Goal: Transaction & Acquisition: Purchase product/service

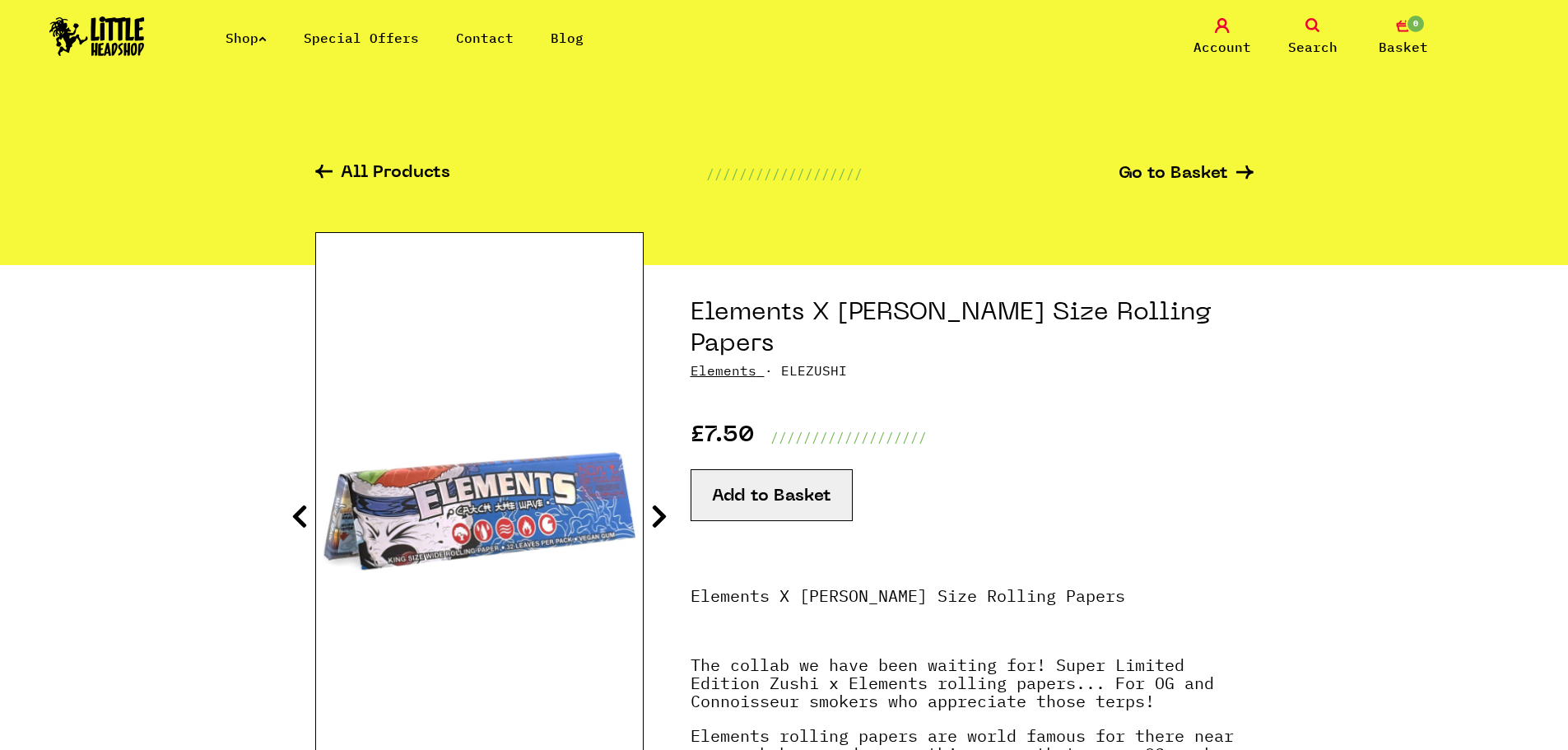
click at [813, 469] on button "Add to Basket" at bounding box center [771, 495] width 162 height 52
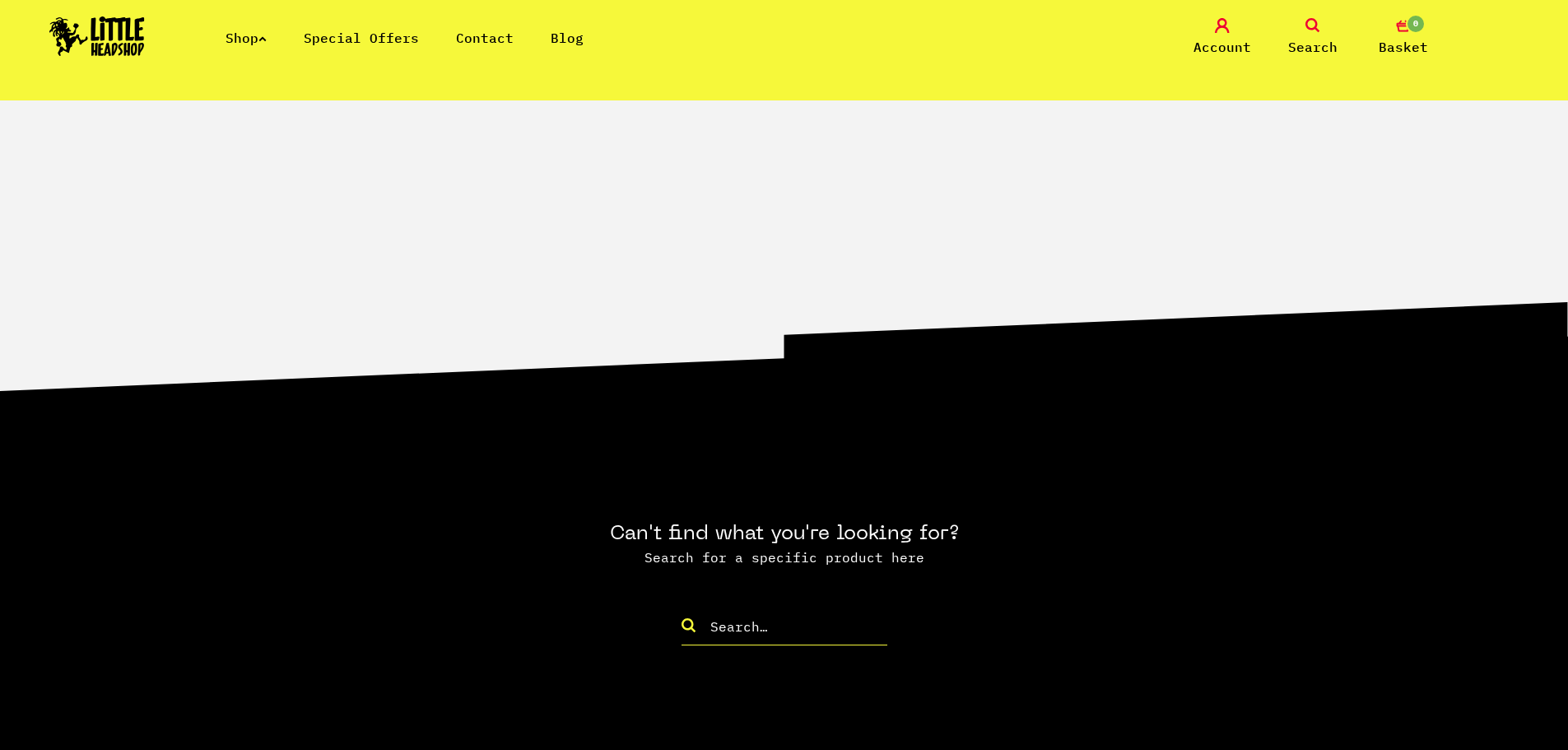
scroll to position [1771, 0]
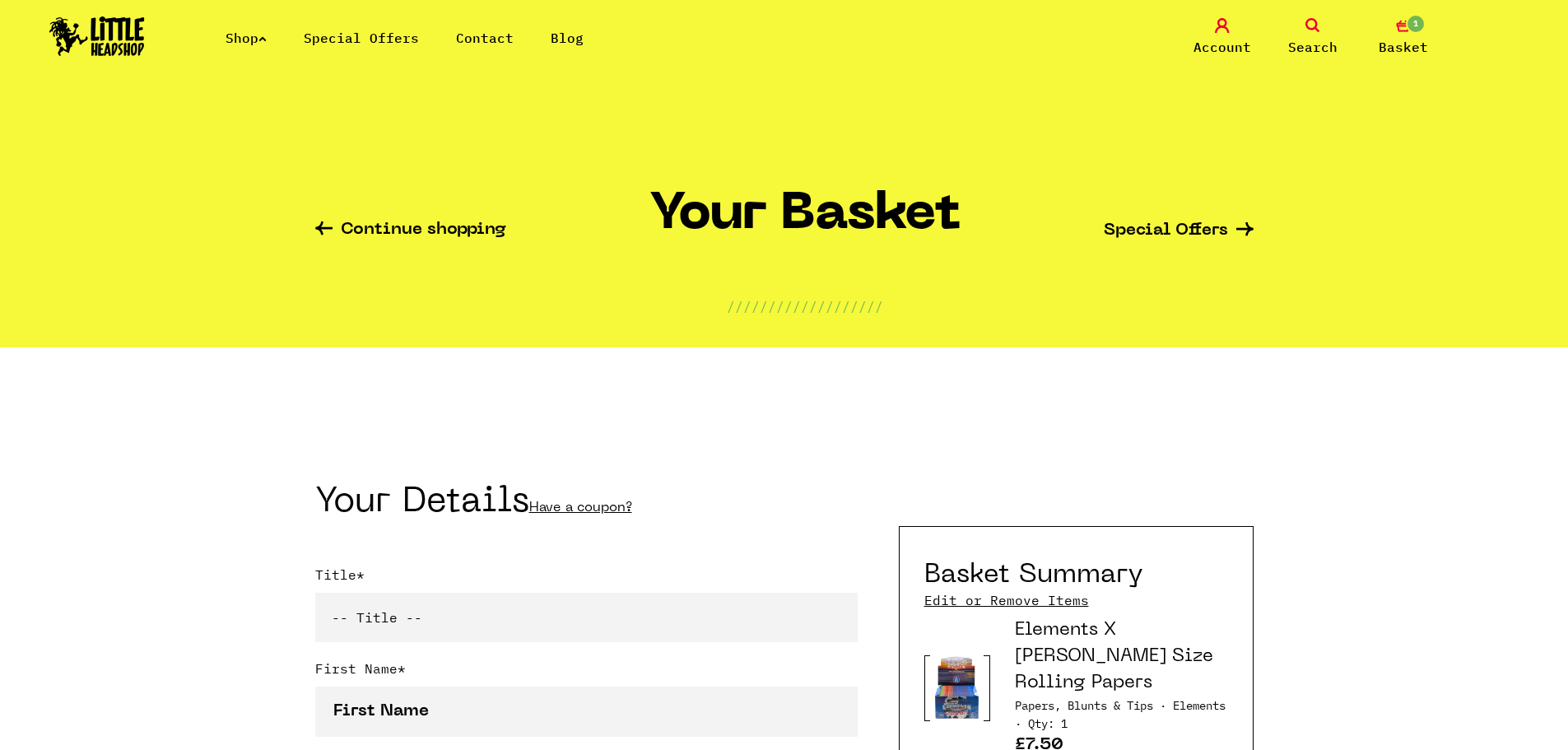
click at [424, 234] on link "Continue shopping" at bounding box center [411, 231] width 191 height 19
